Goal: Information Seeking & Learning: Learn about a topic

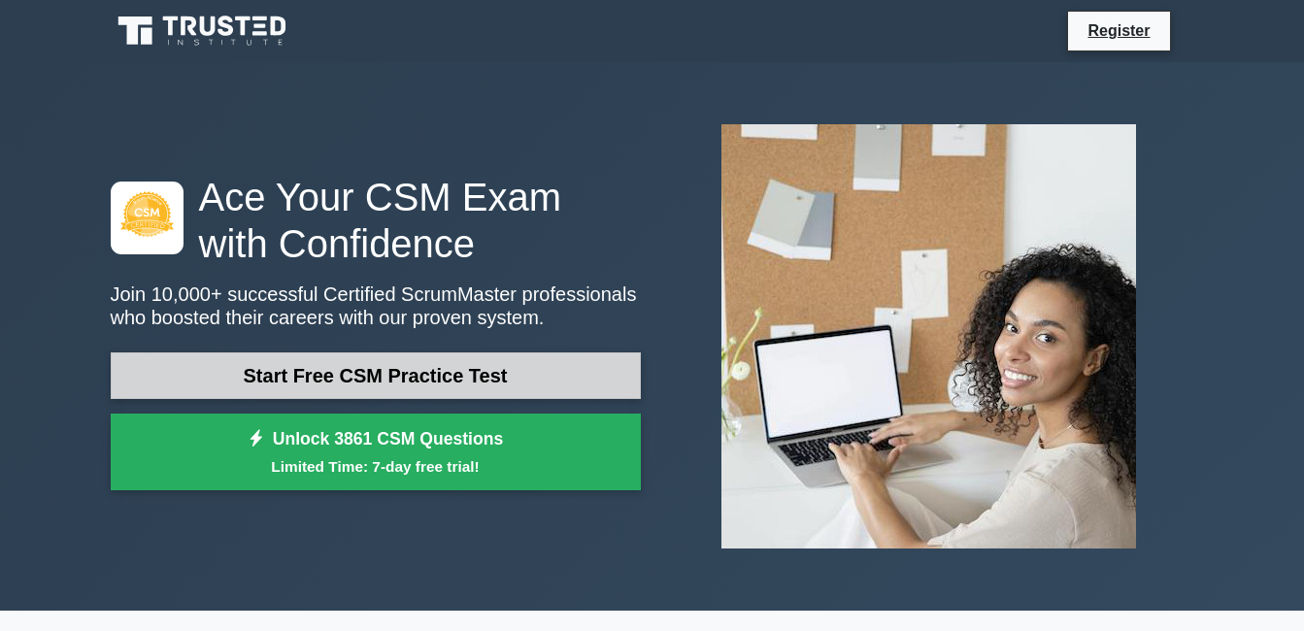
drag, startPoint x: 0, startPoint y: 0, endPoint x: 400, endPoint y: 379, distance: 550.7
click at [400, 379] on link "Start Free CSM Practice Test" at bounding box center [376, 375] width 530 height 47
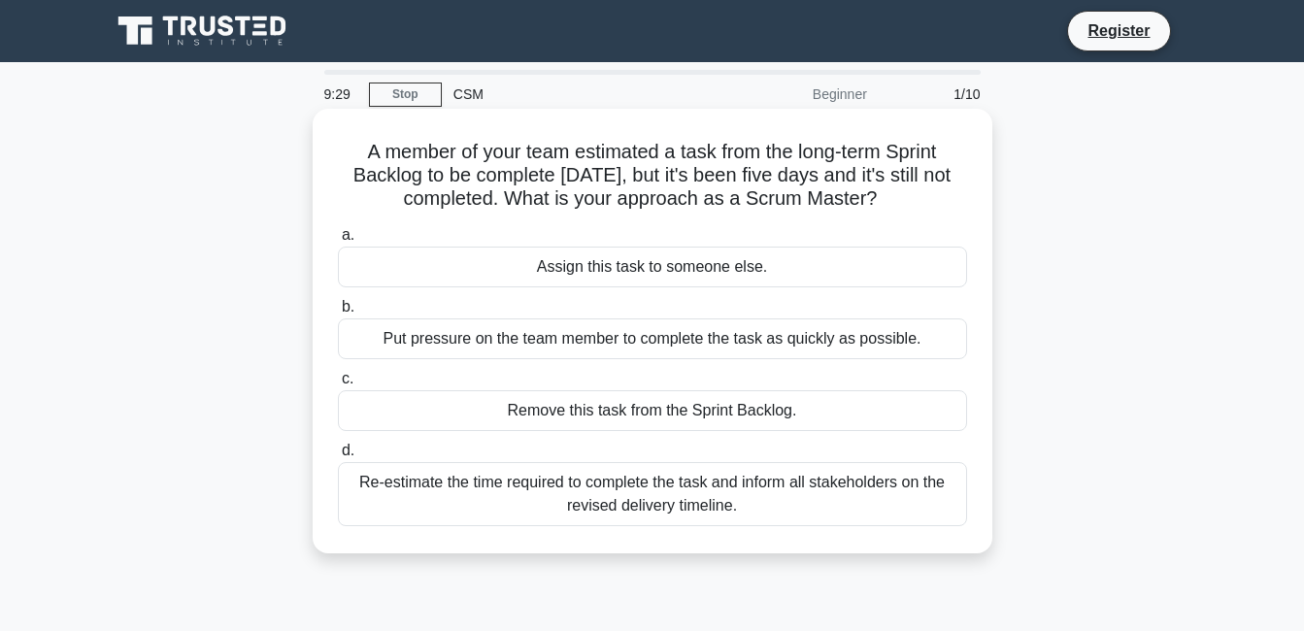
click at [671, 277] on div "Assign this task to someone else." at bounding box center [652, 267] width 629 height 41
click at [338, 242] on input "a. Assign this task to someone else." at bounding box center [338, 235] width 0 height 13
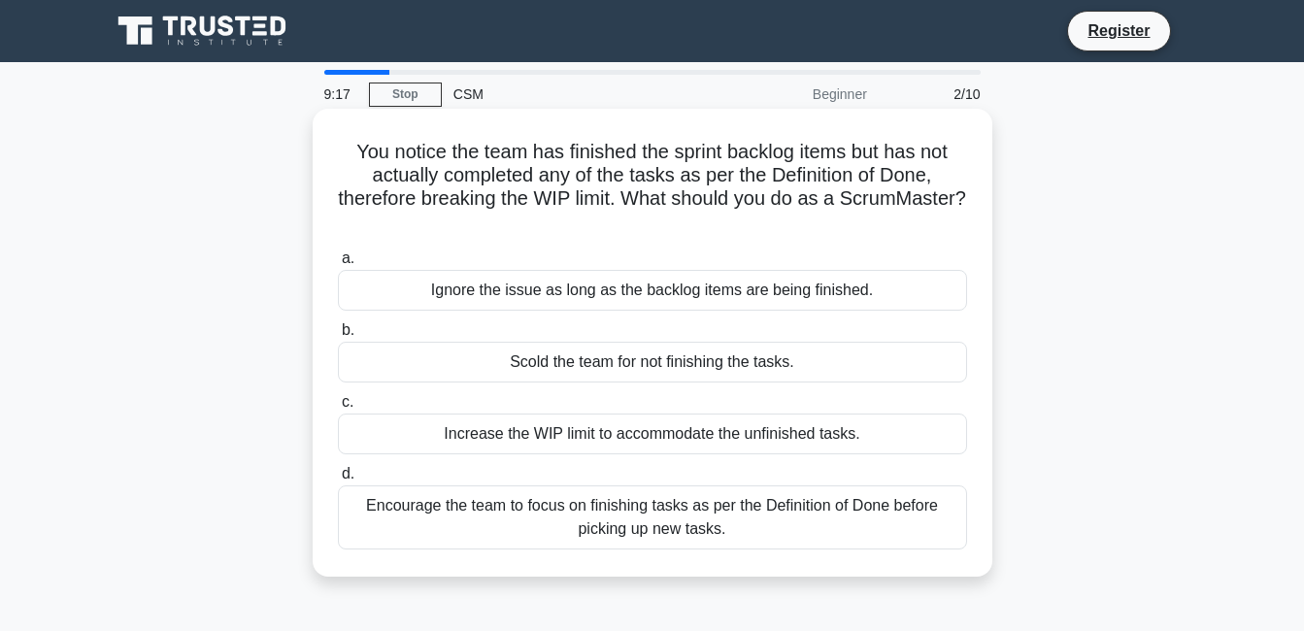
click at [555, 434] on div "Increase the WIP limit to accommodate the unfinished tasks." at bounding box center [652, 434] width 629 height 41
click at [338, 409] on input "c. Increase the WIP limit to accommodate the unfinished tasks." at bounding box center [338, 402] width 0 height 13
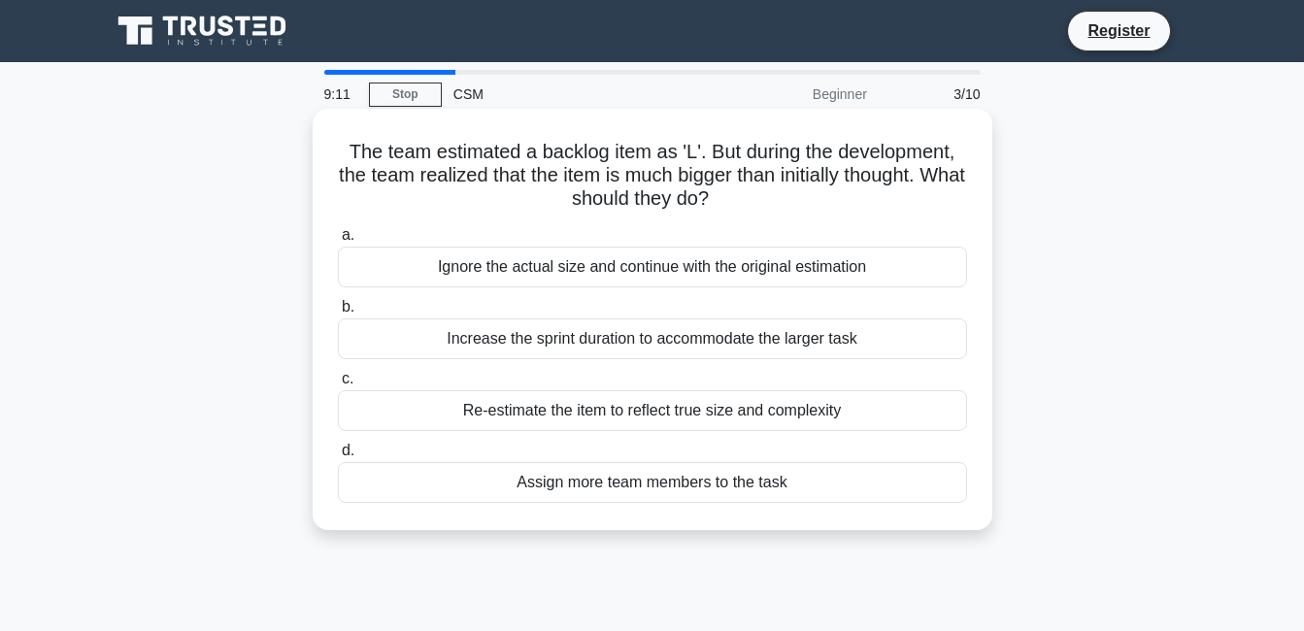
click at [573, 345] on div "Increase the sprint duration to accommodate the larger task" at bounding box center [652, 338] width 629 height 41
click at [338, 314] on input "b. Increase the sprint duration to accommodate the larger task" at bounding box center [338, 307] width 0 height 13
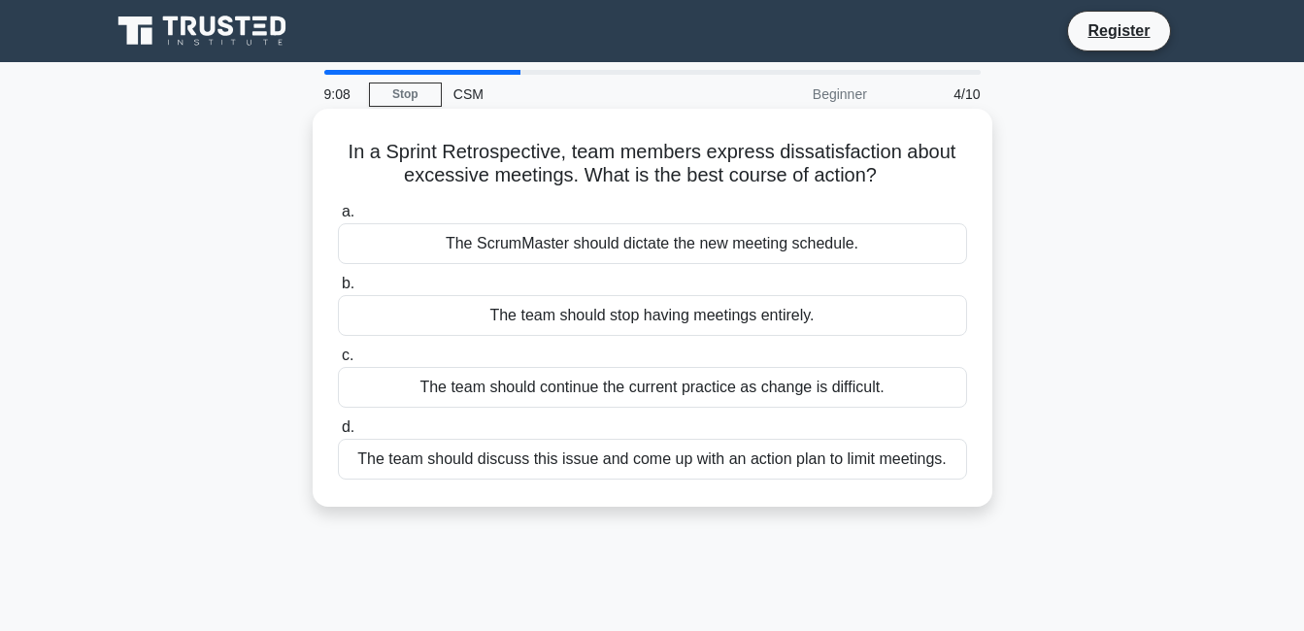
click at [533, 453] on div "The team should discuss this issue and come up with an action plan to limit mee…" at bounding box center [652, 459] width 629 height 41
click at [338, 434] on input "d. The team should discuss this issue and come up with an action plan to limit …" at bounding box center [338, 427] width 0 height 13
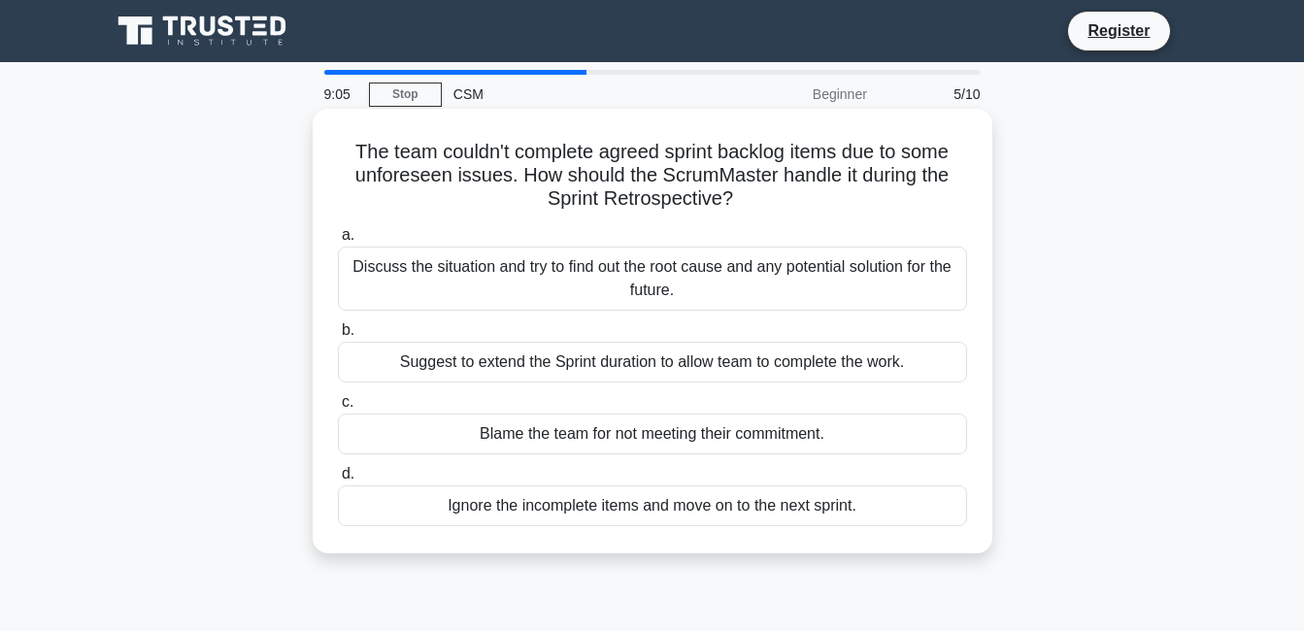
click at [620, 288] on div "Discuss the situation and try to find out the root cause and any potential solu…" at bounding box center [652, 279] width 629 height 64
click at [338, 242] on input "a. Discuss the situation and try to find out the root cause and any potential s…" at bounding box center [338, 235] width 0 height 13
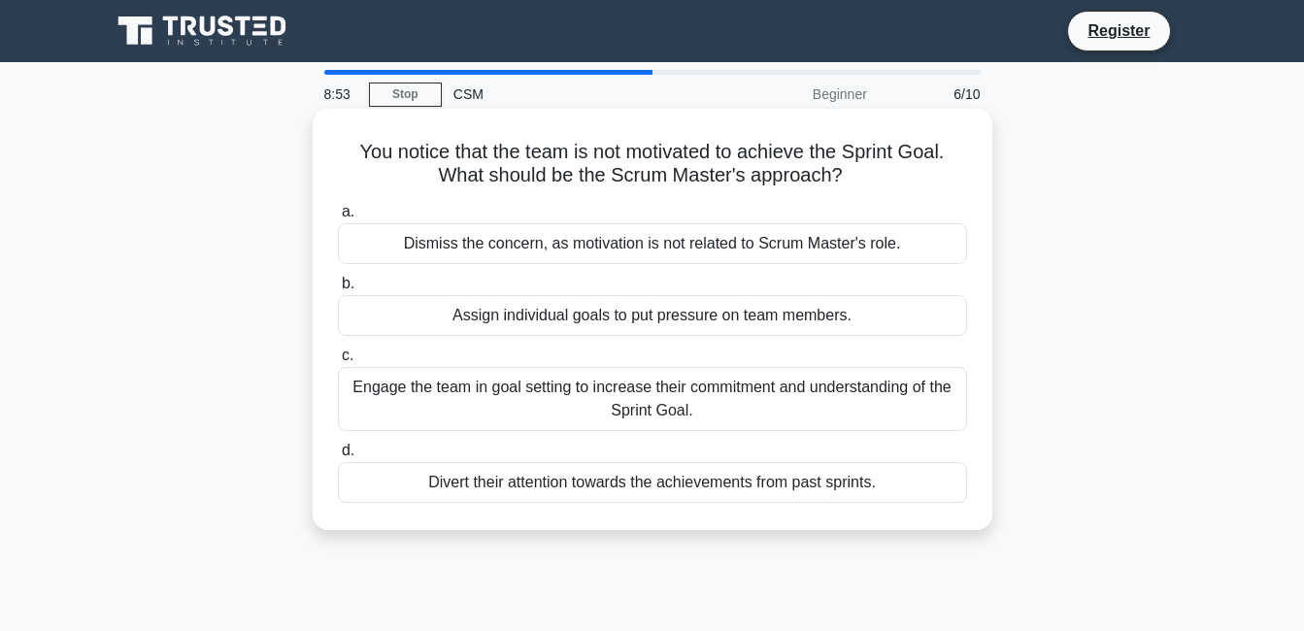
click at [625, 383] on div "Engage the team in goal setting to increase their commitment and understanding …" at bounding box center [652, 399] width 629 height 64
click at [338, 362] on input "c. Engage the team in goal setting to increase their commitment and understandi…" at bounding box center [338, 355] width 0 height 13
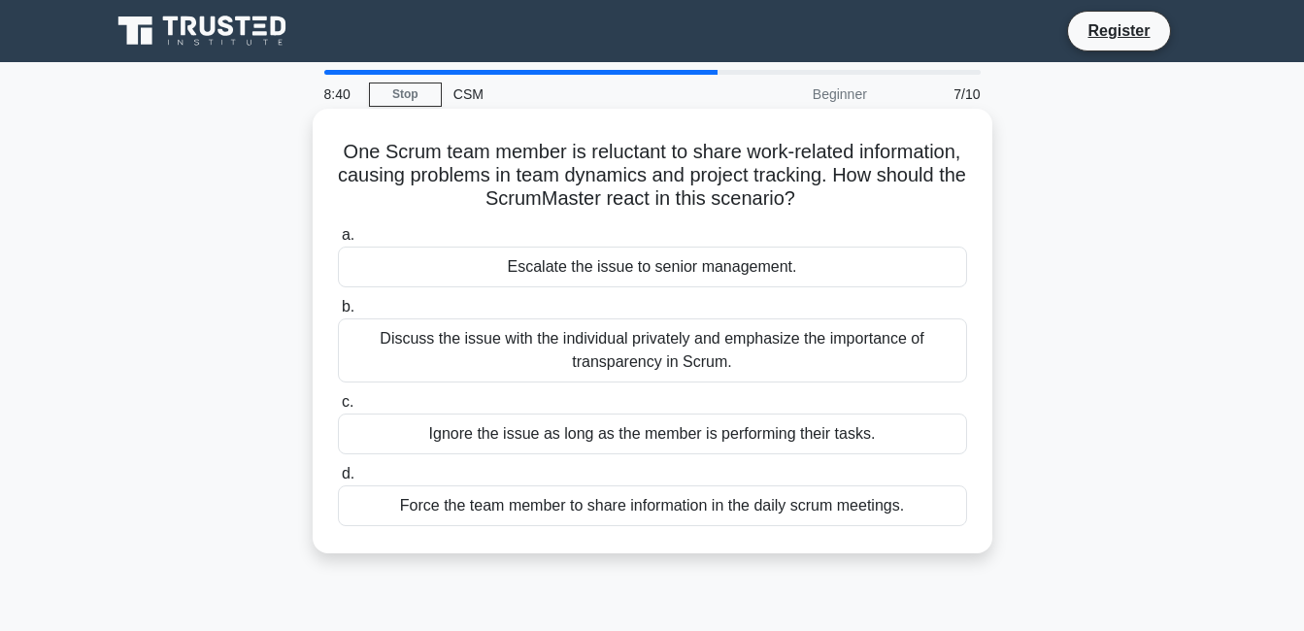
click at [579, 338] on div "Discuss the issue with the individual privately and emphasize the importance of…" at bounding box center [652, 350] width 629 height 64
click at [338, 314] on input "b. Discuss the issue with the individual privately and emphasize the importance…" at bounding box center [338, 307] width 0 height 13
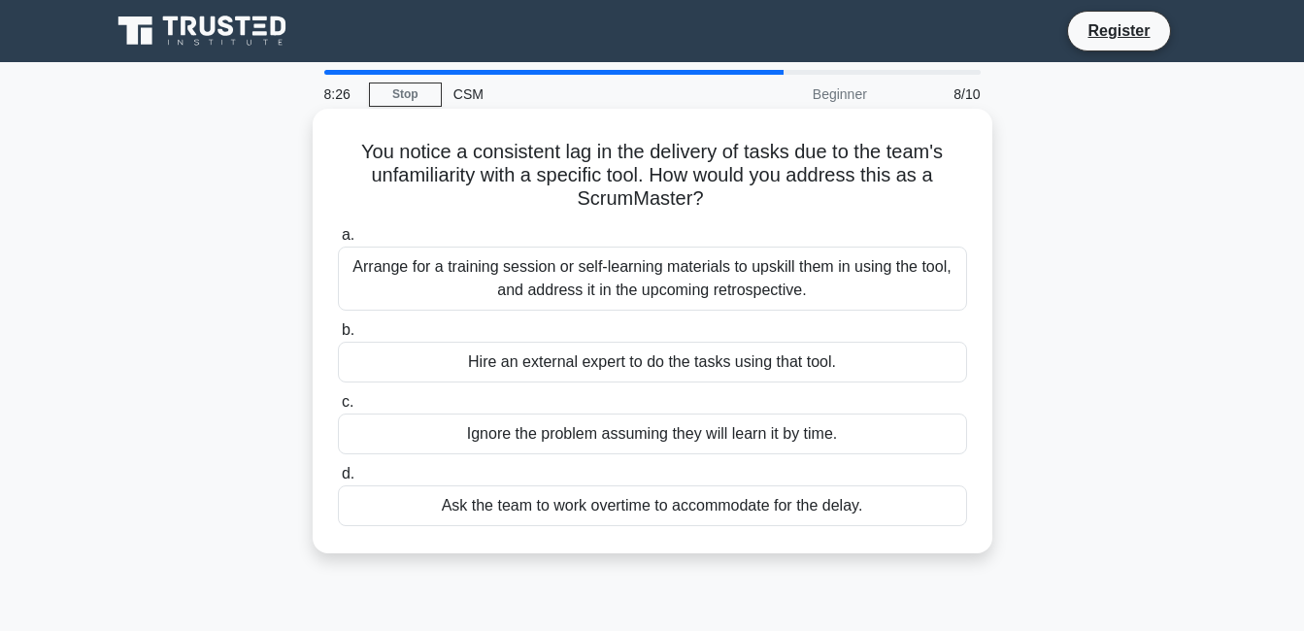
click at [650, 283] on div "Arrange for a training session or self-learning materials to upskill them in us…" at bounding box center [652, 279] width 629 height 64
click at [338, 242] on input "a. Arrange for a training session or self-learning materials to upskill them in…" at bounding box center [338, 235] width 0 height 13
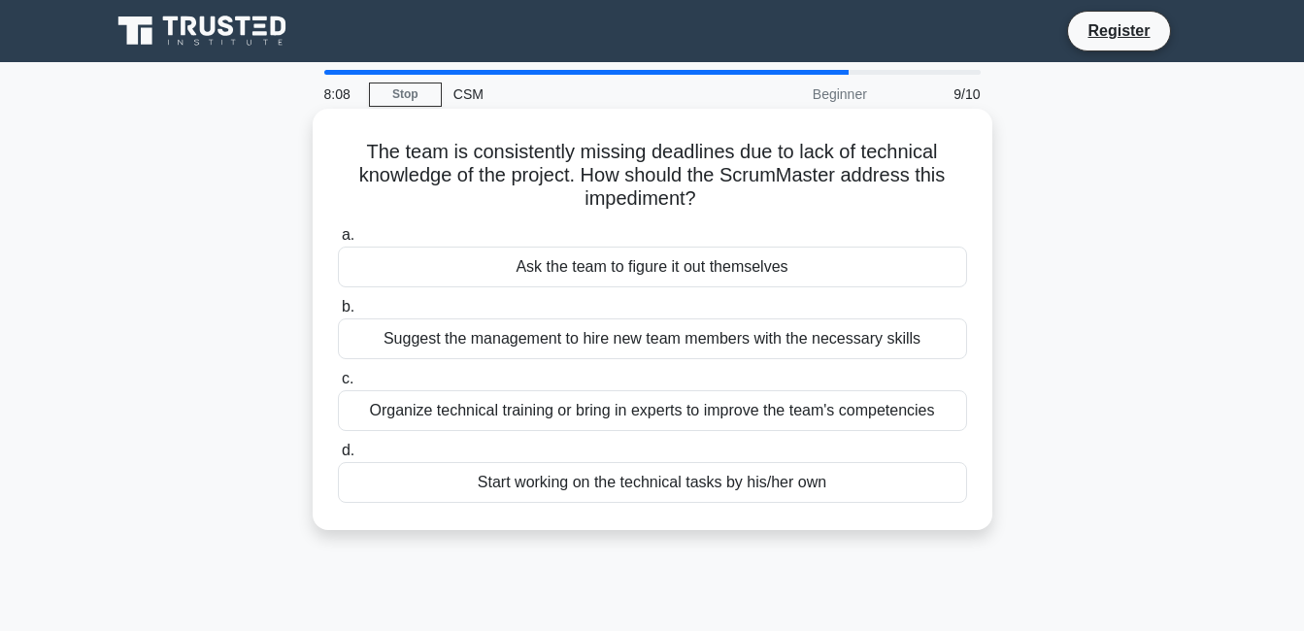
click at [717, 417] on div "Organize technical training or bring in experts to improve the team's competenc…" at bounding box center [652, 410] width 629 height 41
click at [338, 385] on input "c. Organize technical training or bring in experts to improve the team's compet…" at bounding box center [338, 379] width 0 height 13
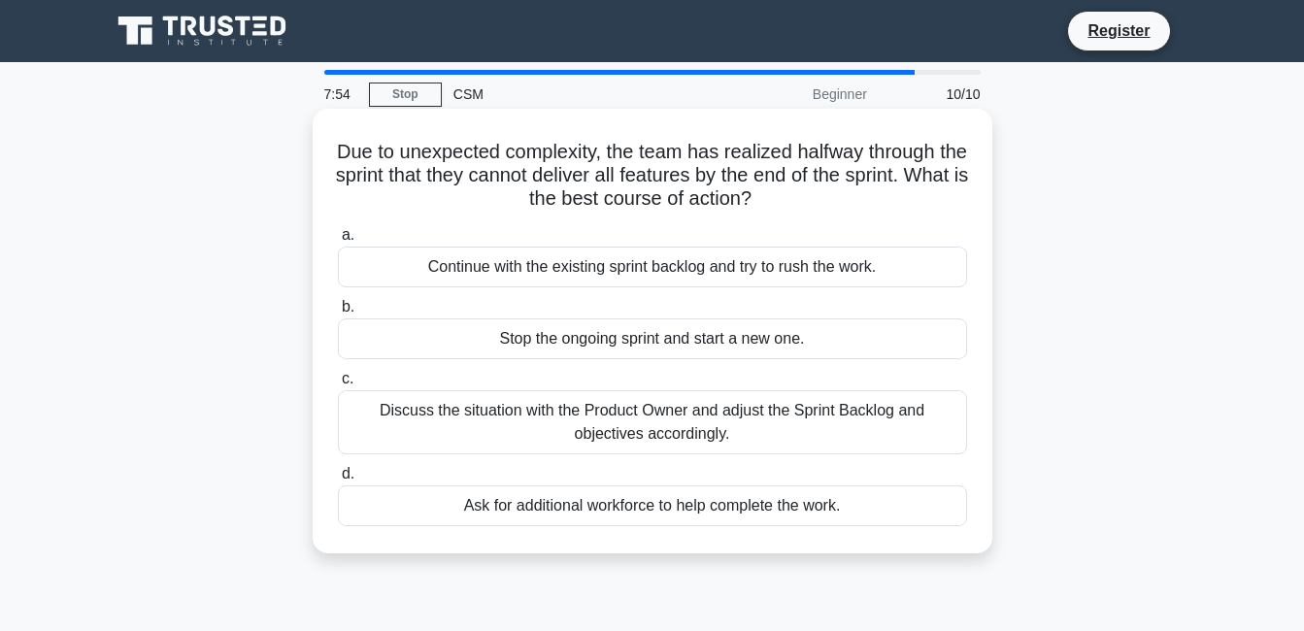
click at [513, 415] on div "Discuss the situation with the Product Owner and adjust the Sprint Backlog and …" at bounding box center [652, 422] width 629 height 64
click at [338, 385] on input "c. Discuss the situation with the Product Owner and adjust the Sprint Backlog a…" at bounding box center [338, 379] width 0 height 13
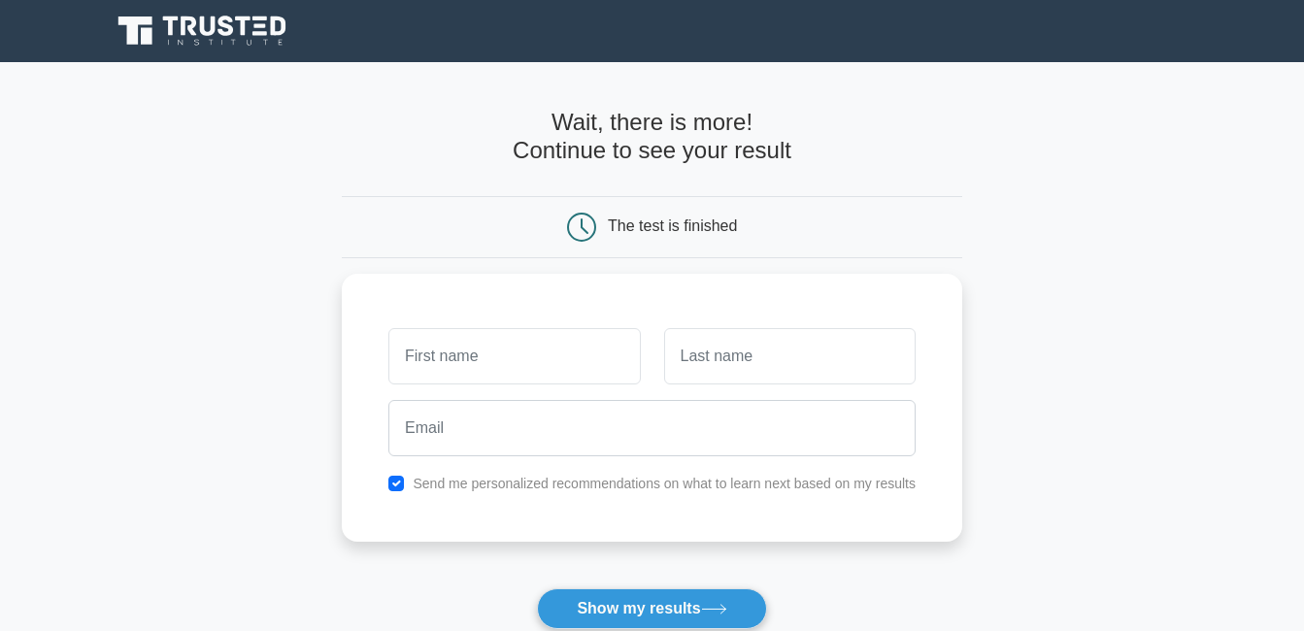
click at [330, 294] on main "Wait, there is more! Continue to see your result The test is finished and the" at bounding box center [652, 411] width 1304 height 699
drag, startPoint x: 330, startPoint y: 294, endPoint x: 364, endPoint y: 113, distance: 184.7
click at [364, 113] on h4 "Wait, there is more! Continue to see your result" at bounding box center [652, 137] width 620 height 56
